Goal: Information Seeking & Learning: Find specific fact

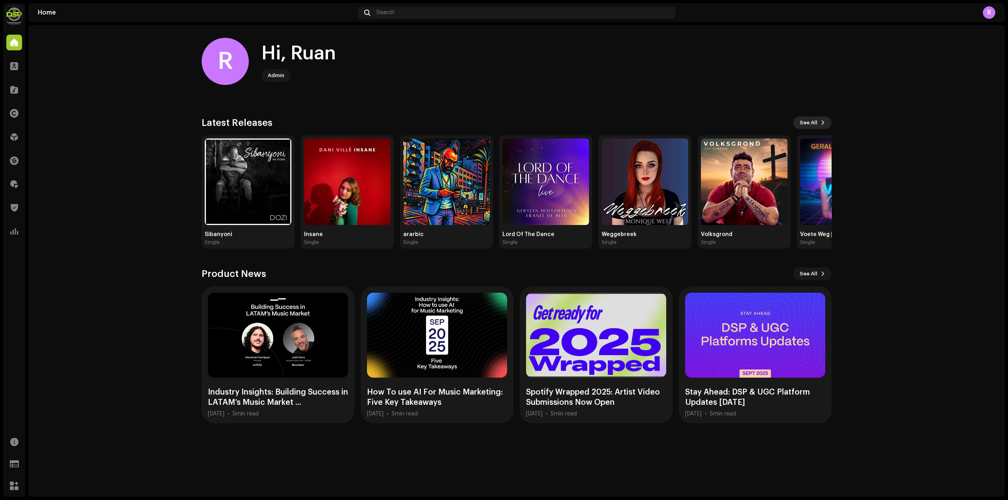
click at [818, 126] on button "See All" at bounding box center [812, 123] width 38 height 13
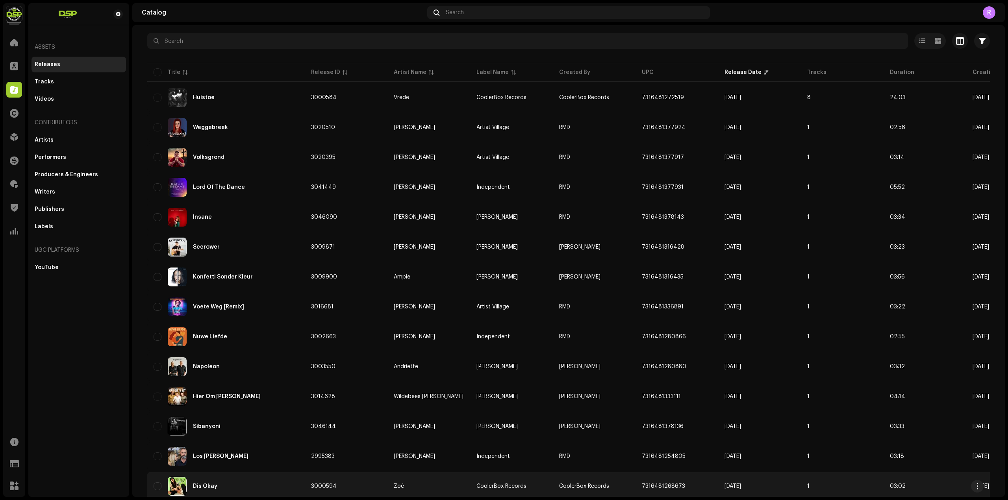
scroll to position [118, 0]
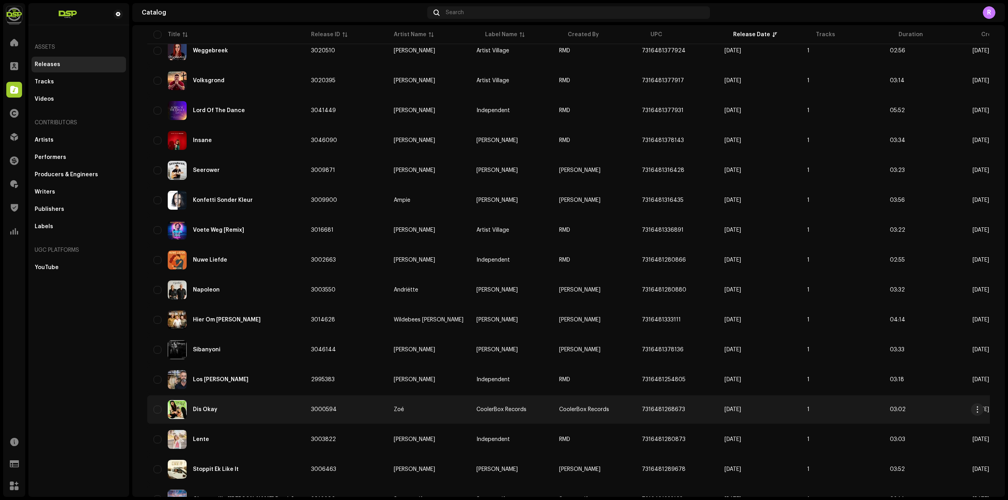
click at [203, 409] on div "Dis Okay" at bounding box center [205, 410] width 24 height 6
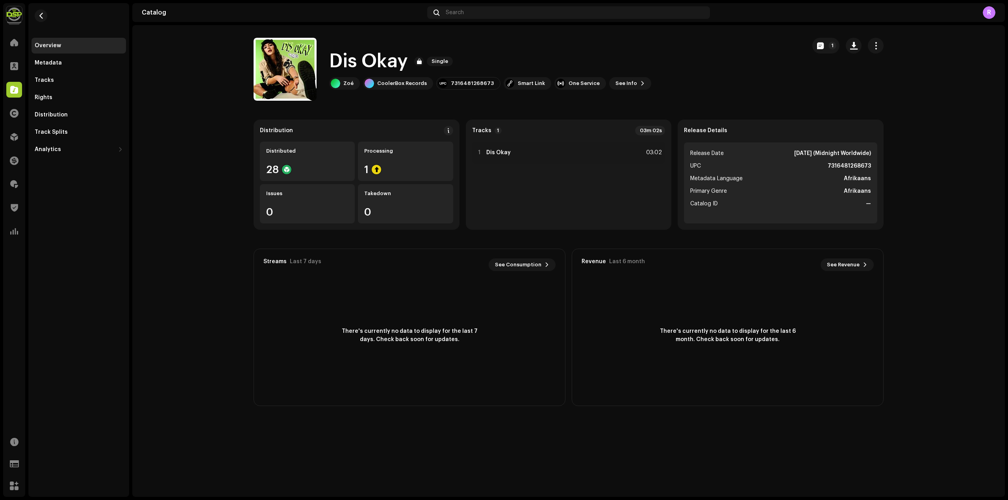
drag, startPoint x: 717, startPoint y: 92, endPoint x: 757, endPoint y: 102, distance: 41.7
click at [717, 91] on div "Dis Okay Single Zoé CoolerBox Records 7316481268673 Smart Link One Service See …" at bounding box center [527, 69] width 546 height 63
click at [430, 106] on catalog-releases-details-overview "Dis Okay Single 1 Dis Okay Single Zoé CoolerBox Records 7316481268673 Smart Lin…" at bounding box center [568, 222] width 872 height 394
click at [44, 16] on button "button" at bounding box center [41, 15] width 13 height 13
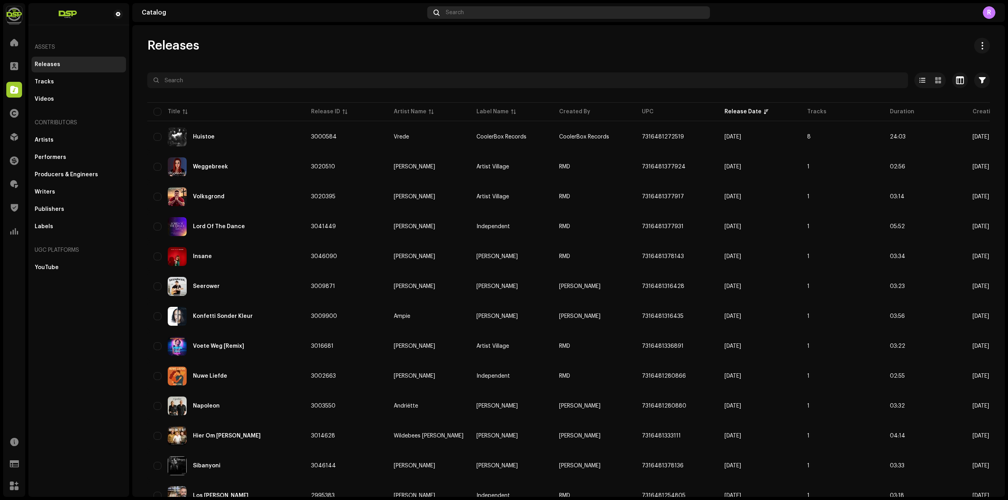
click at [463, 15] on span "Search" at bounding box center [455, 12] width 18 height 6
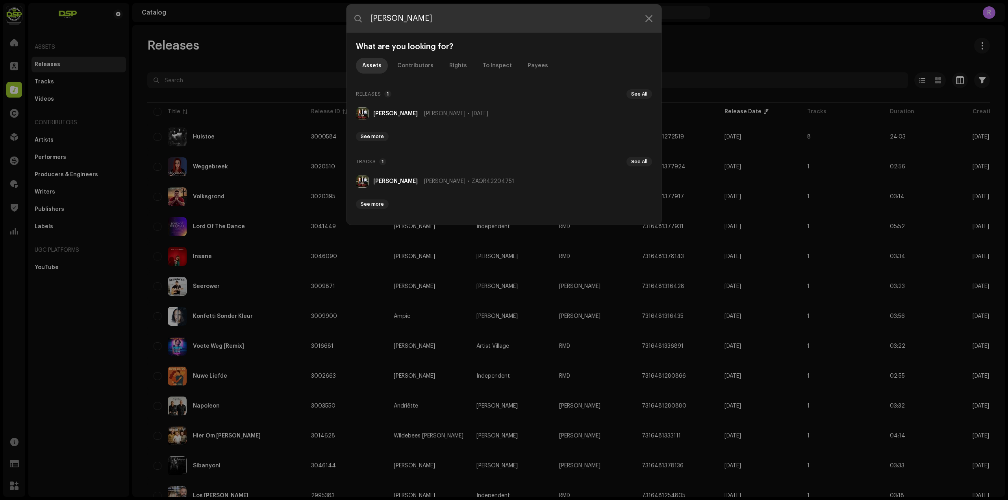
drag, startPoint x: 660, startPoint y: 14, endPoint x: 654, endPoint y: 15, distance: 5.6
click at [655, 14] on input "[PERSON_NAME]" at bounding box center [503, 18] width 315 height 28
type input "[PERSON_NAME]"
click at [651, 17] on icon at bounding box center [648, 18] width 7 height 6
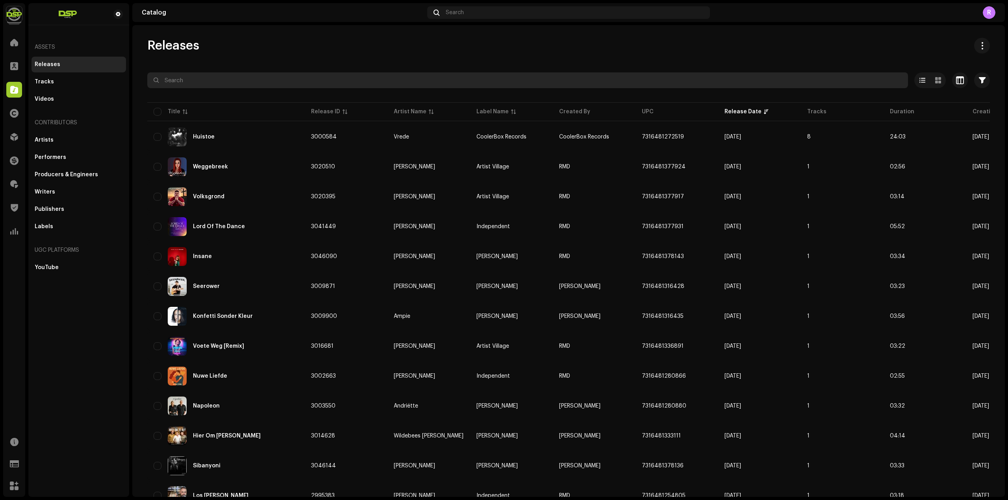
click at [258, 80] on input "text" at bounding box center [527, 80] width 761 height 16
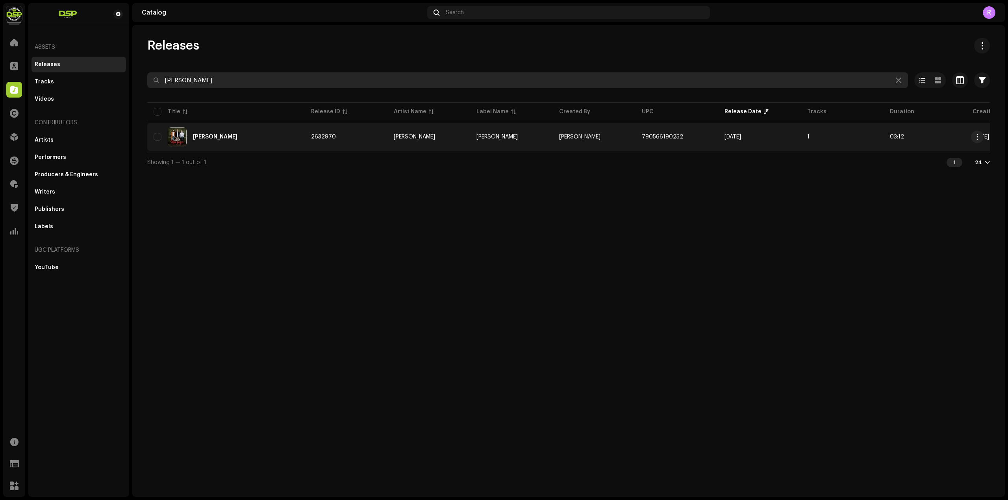
type input "[PERSON_NAME]"
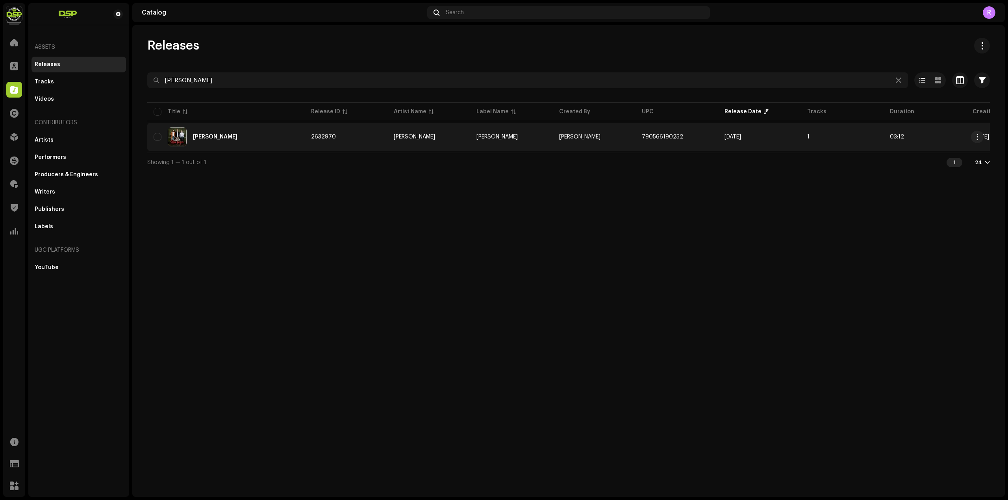
click at [206, 132] on div "[PERSON_NAME]" at bounding box center [226, 137] width 145 height 19
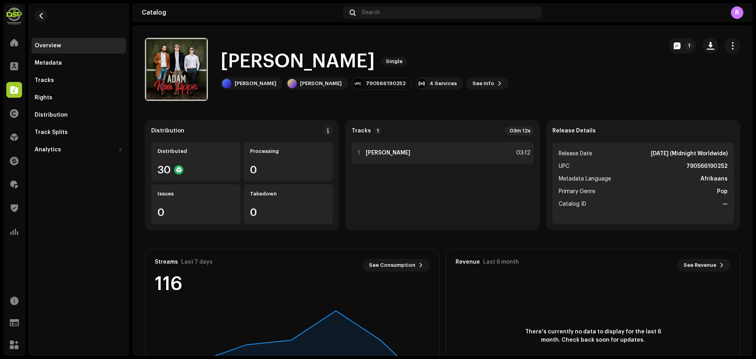
click at [390, 154] on strong "[PERSON_NAME]" at bounding box center [388, 153] width 44 height 6
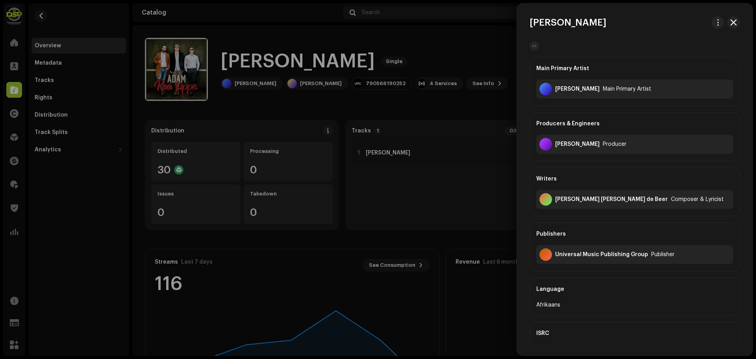
drag, startPoint x: 642, startPoint y: 256, endPoint x: 636, endPoint y: 256, distance: 6.3
click at [636, 256] on div "Universal Music Publishing Group" at bounding box center [601, 254] width 93 height 6
click at [616, 256] on div "Universal Music Publishing Group" at bounding box center [601, 254] width 93 height 6
drag, startPoint x: 624, startPoint y: 254, endPoint x: 535, endPoint y: 258, distance: 89.1
click at [535, 258] on div "Publishers Universal Music Publishing Group Publisher" at bounding box center [635, 246] width 210 height 49
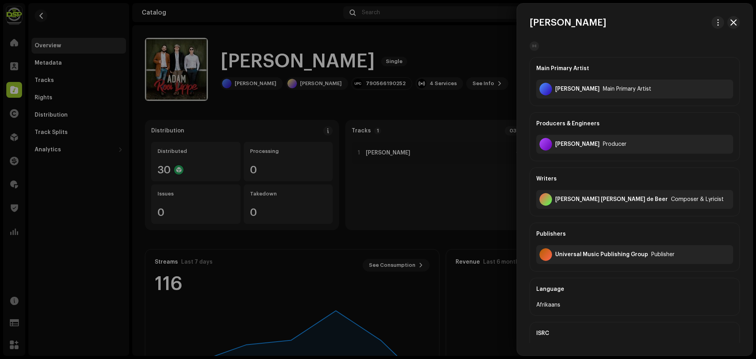
click at [633, 256] on div "Universal Music Publishing Group" at bounding box center [601, 254] width 93 height 6
drag, startPoint x: 643, startPoint y: 256, endPoint x: 547, endPoint y: 256, distance: 96.1
click at [547, 256] on div "Universal Music Publishing Group Publisher" at bounding box center [634, 254] width 197 height 19
copy div "Universal Music Publishing Group"
click at [421, 47] on div at bounding box center [378, 179] width 756 height 359
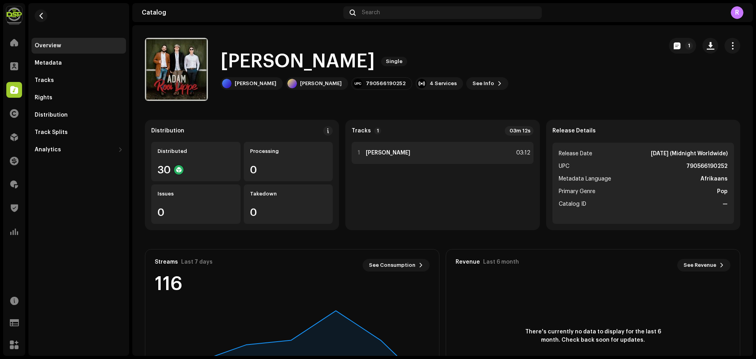
click at [452, 157] on div "1 [PERSON_NAME] 03:12" at bounding box center [443, 153] width 182 height 22
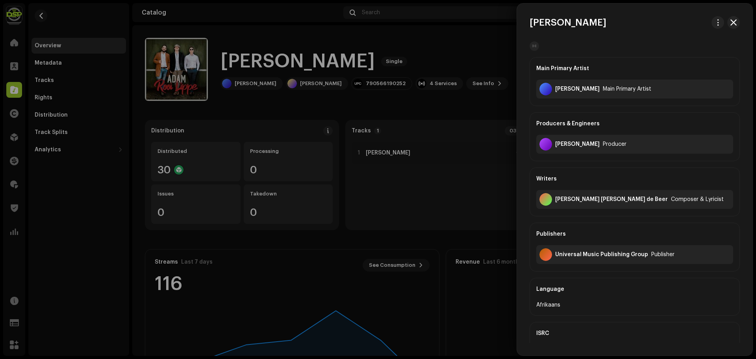
click at [257, 129] on div at bounding box center [378, 179] width 756 height 359
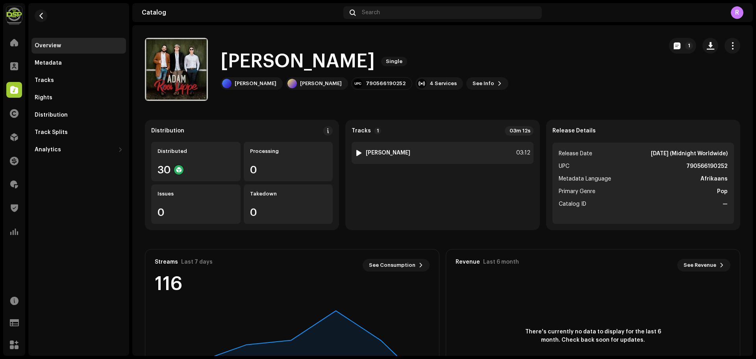
click at [359, 154] on div at bounding box center [359, 153] width 6 height 6
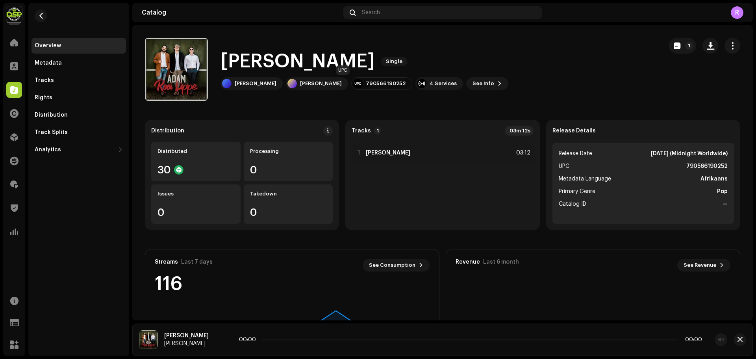
click at [366, 85] on div "790566190252" at bounding box center [386, 83] width 40 height 6
copy div "790566190252"
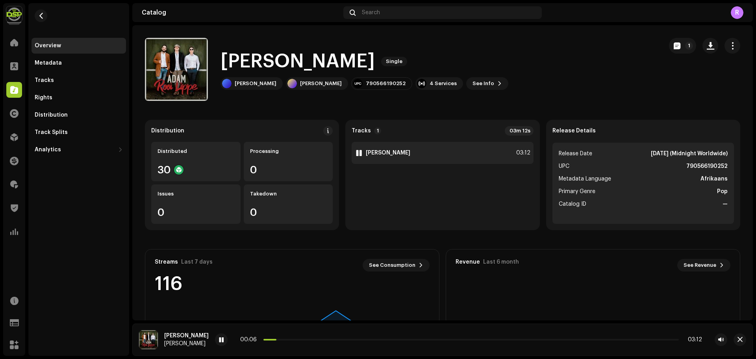
click at [423, 143] on div "1 [PERSON_NAME] 03:12" at bounding box center [443, 153] width 182 height 22
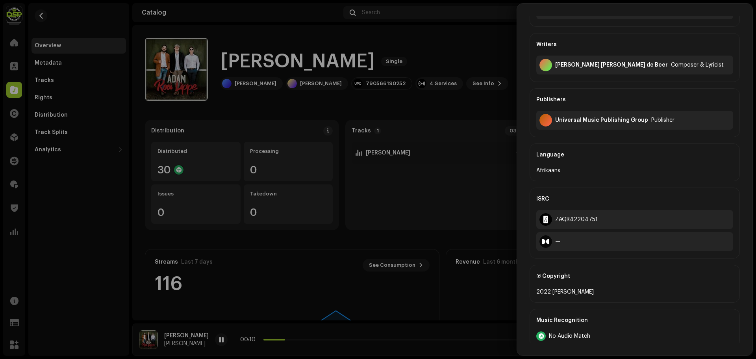
scroll to position [157, 0]
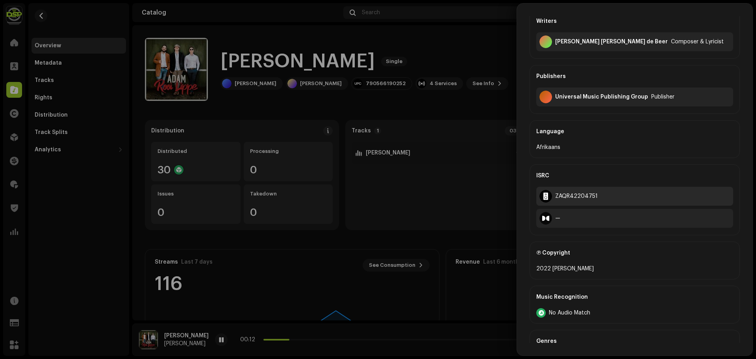
drag, startPoint x: 605, startPoint y: 191, endPoint x: 543, endPoint y: 194, distance: 61.9
click at [543, 194] on div "ZAQR42204751" at bounding box center [634, 196] width 197 height 19
copy div "ZAQR42204751"
click at [347, 253] on div at bounding box center [378, 179] width 756 height 359
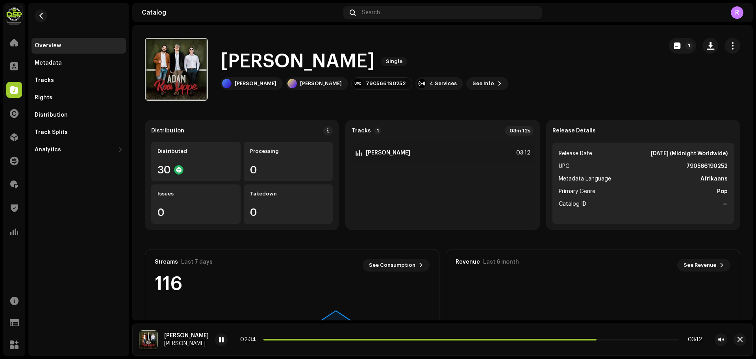
click at [215, 341] on re-a-play-button at bounding box center [221, 339] width 13 height 13
click at [219, 342] on span at bounding box center [221, 340] width 5 height 6
